Goal: Information Seeking & Learning: Find specific fact

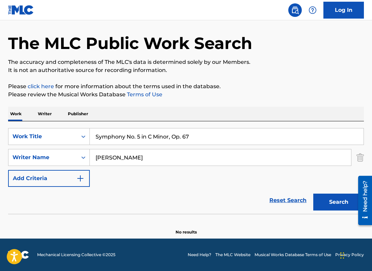
type input "Symphony No. 5 in C Minor, Op. 67"
drag, startPoint x: 126, startPoint y: 158, endPoint x: 15, endPoint y: 139, distance: 112.7
click at [15, 139] on div "SearchWithCriteria9a433651-4e5f-4784-a25e-4a33e806051c Work Title Symphony No. …" at bounding box center [186, 157] width 356 height 59
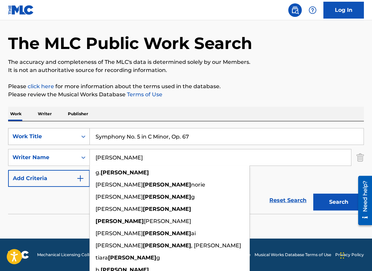
click at [313, 193] on button "Search" at bounding box center [338, 201] width 51 height 17
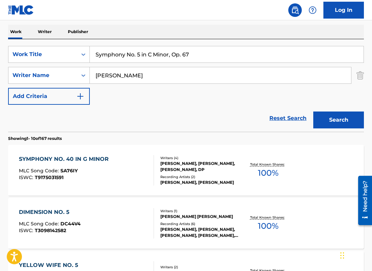
scroll to position [108, 0]
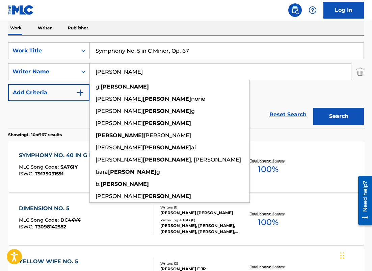
drag, startPoint x: 129, startPoint y: 73, endPoint x: 29, endPoint y: 70, distance: 99.3
click at [29, 71] on div "SearchWithCriteria5a106ef2-fcd0-4051-8e81-215f0825faa1 Writer Name [PERSON_NAME…" at bounding box center [186, 71] width 356 height 17
paste input "Lavrenov"
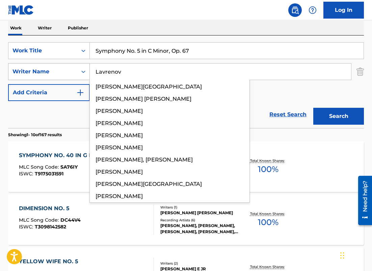
click at [313, 108] on button "Search" at bounding box center [338, 116] width 51 height 17
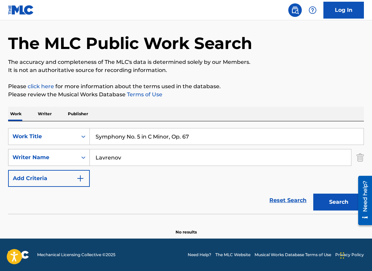
scroll to position [22, 0]
drag, startPoint x: 138, startPoint y: 164, endPoint x: 50, endPoint y: 139, distance: 91.8
click at [50, 139] on div "SearchWithCriteria9a433651-4e5f-4784-a25e-4a33e806051c Work Title Symphony No. …" at bounding box center [186, 157] width 356 height 59
paste input "Pierdomenico"
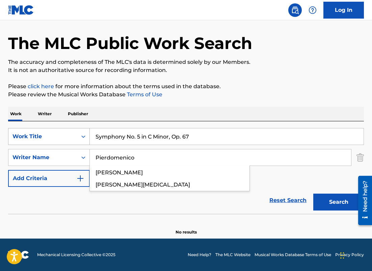
click at [313, 193] on button "Search" at bounding box center [338, 201] width 51 height 17
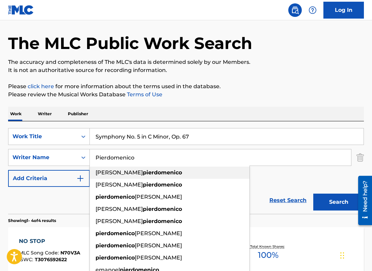
drag, startPoint x: 144, startPoint y: 153, endPoint x: 172, endPoint y: 168, distance: 32.0
click at [172, 165] on div "[PERSON_NAME] [PERSON_NAME] [PERSON_NAME] [PERSON_NAME] [PERSON_NAME] [PERSON_N…" at bounding box center [220, 157] width 261 height 16
paste input "[PERSON_NAME]"
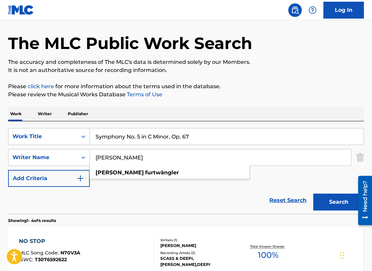
type input "[PERSON_NAME]"
click at [313, 193] on button "Search" at bounding box center [338, 201] width 51 height 17
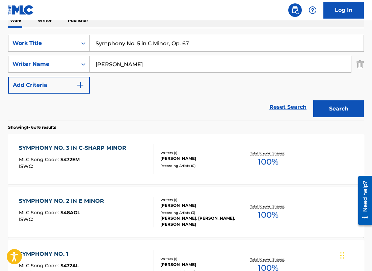
scroll to position [114, 0]
